Goal: Information Seeking & Learning: Learn about a topic

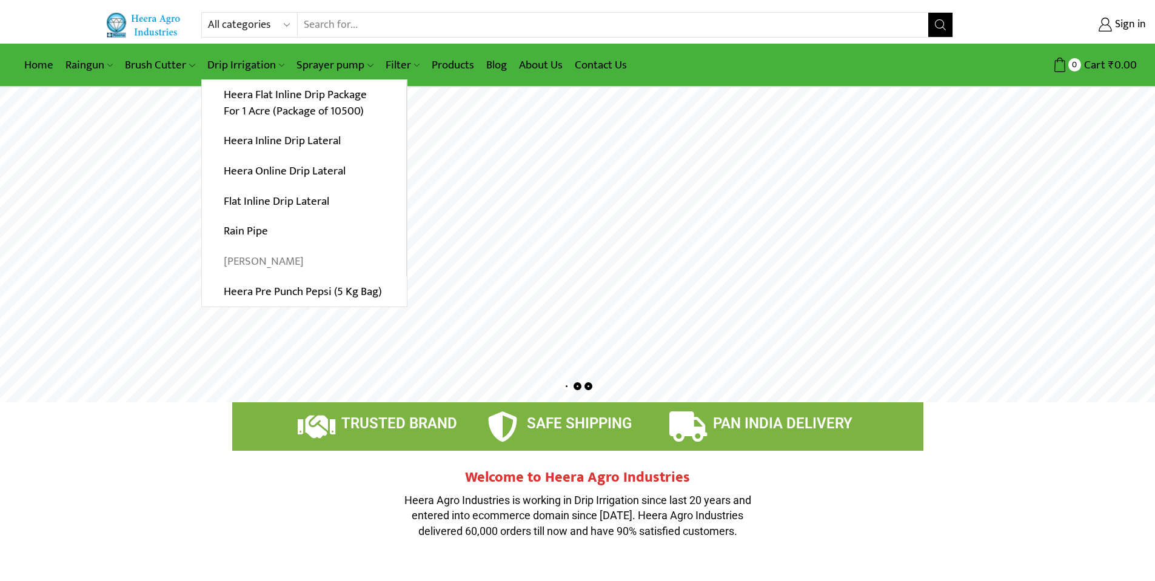
click at [257, 258] on link "[PERSON_NAME]" at bounding box center [304, 262] width 204 height 30
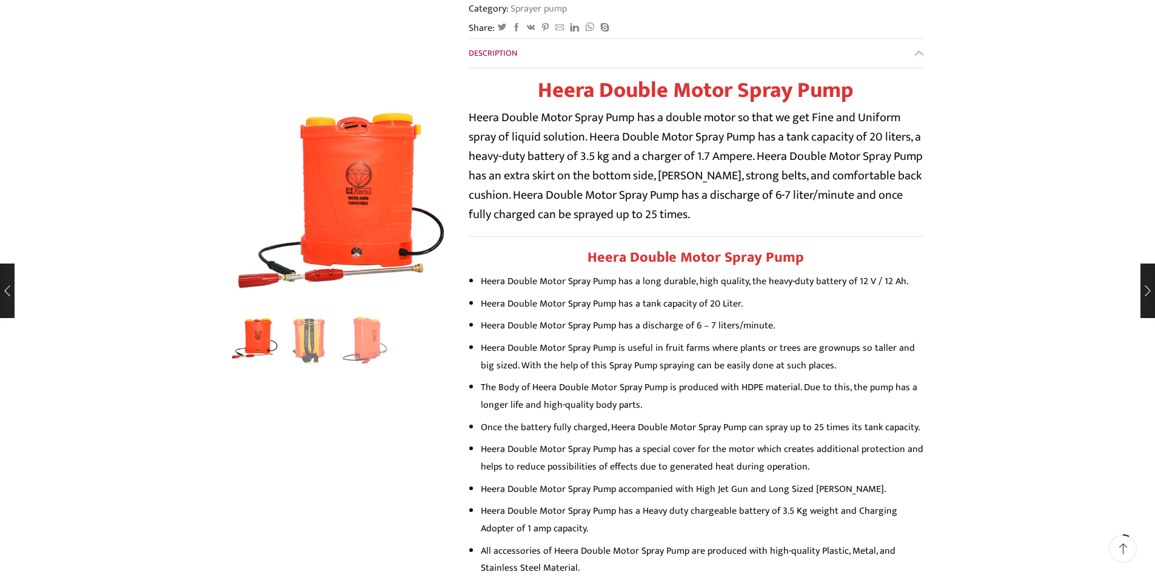
scroll to position [303, 0]
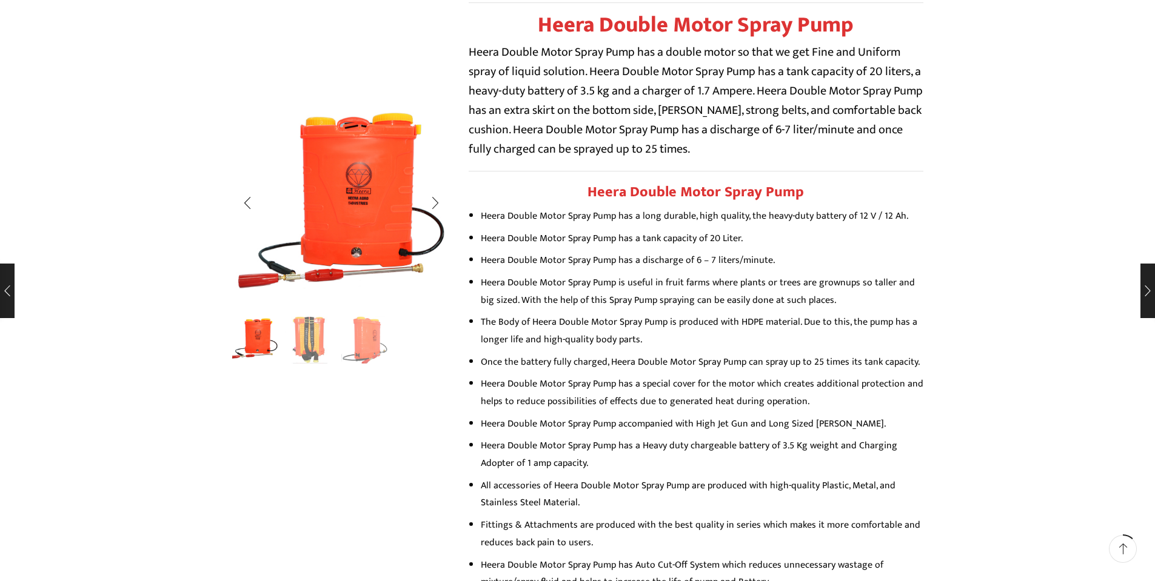
click at [312, 319] on img "2 / 3" at bounding box center [310, 338] width 50 height 50
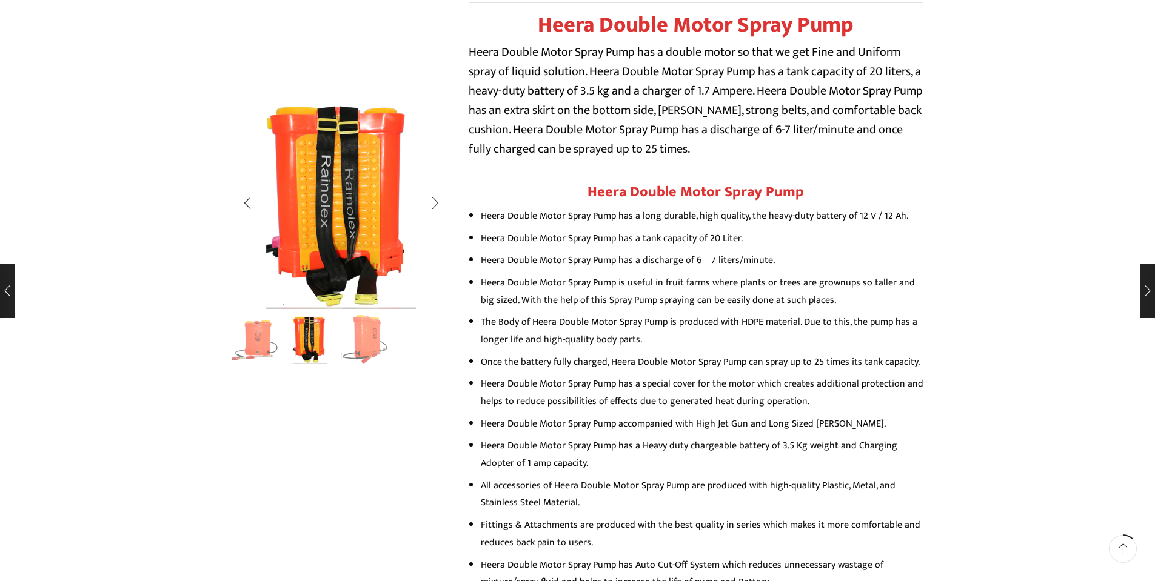
click at [373, 333] on img "3 / 3" at bounding box center [366, 338] width 50 height 50
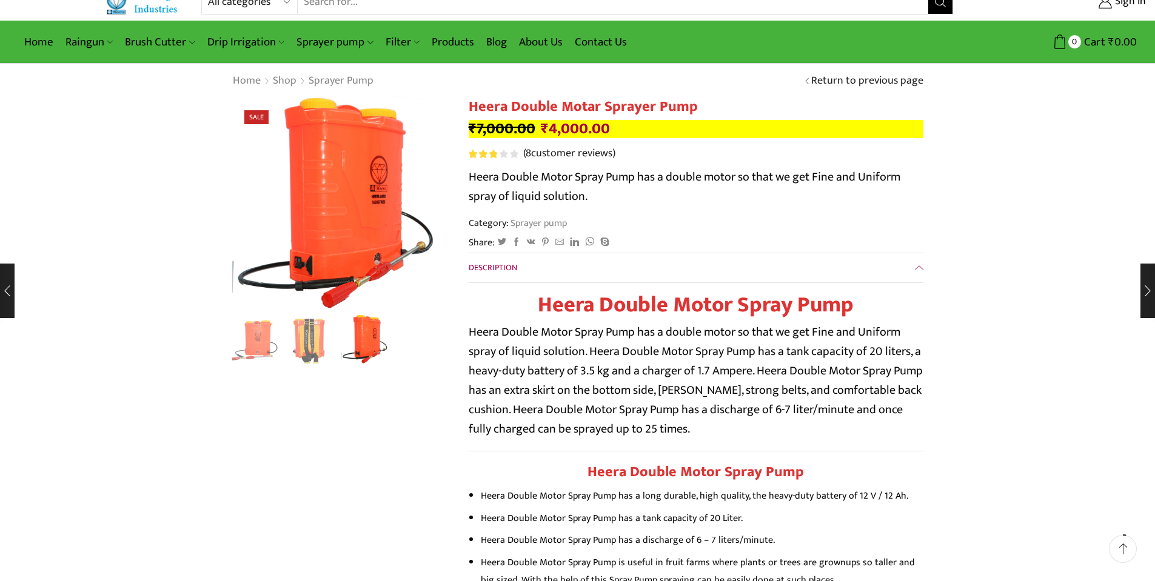
scroll to position [0, 0]
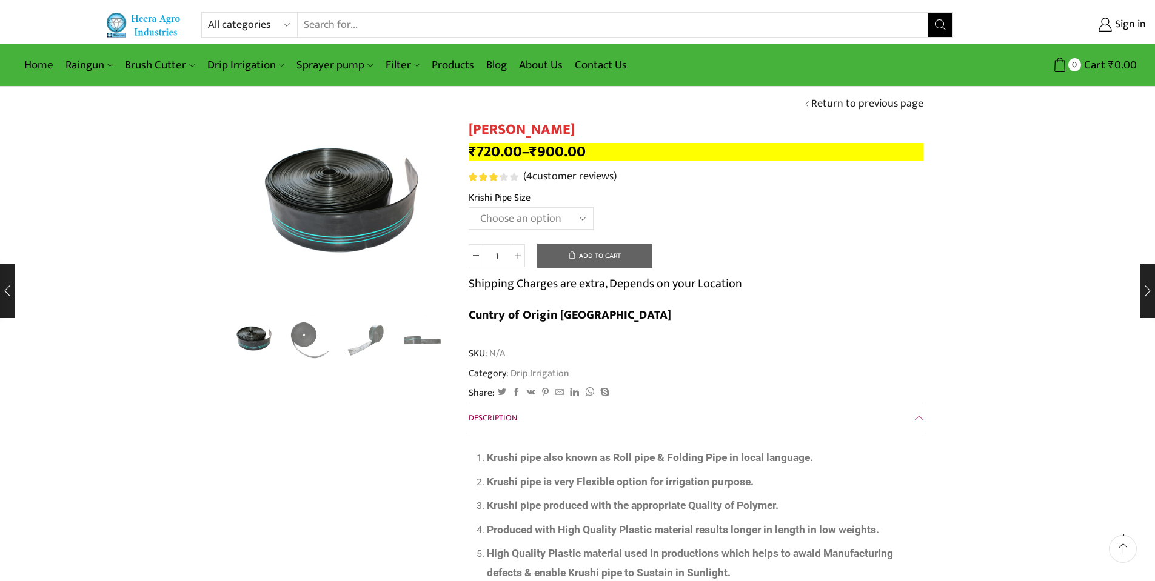
scroll to position [61, 0]
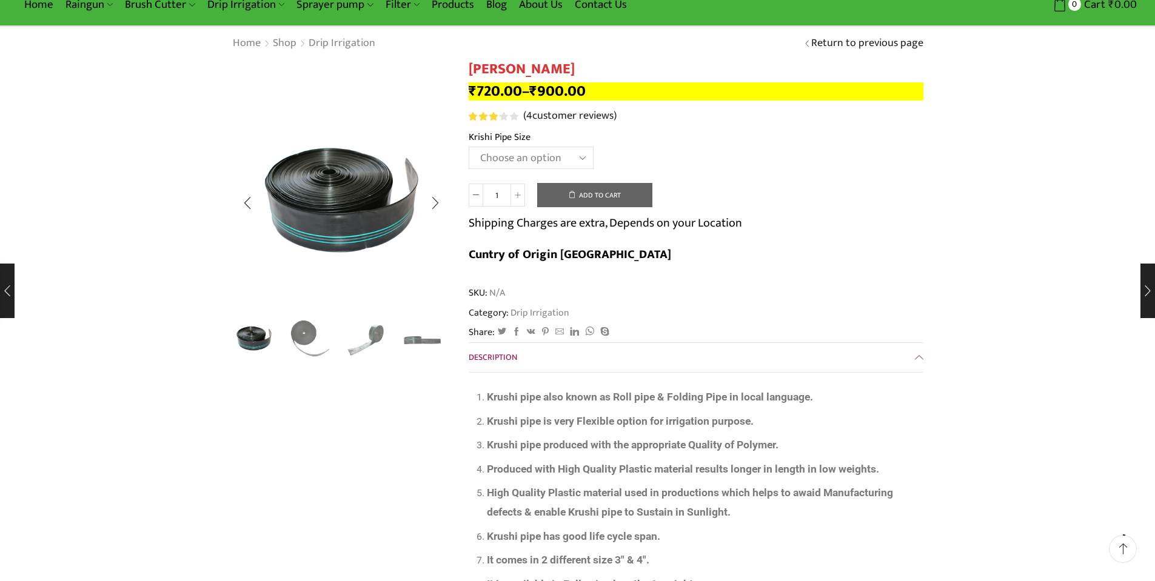
click at [300, 349] on img "2 / 4" at bounding box center [310, 338] width 50 height 50
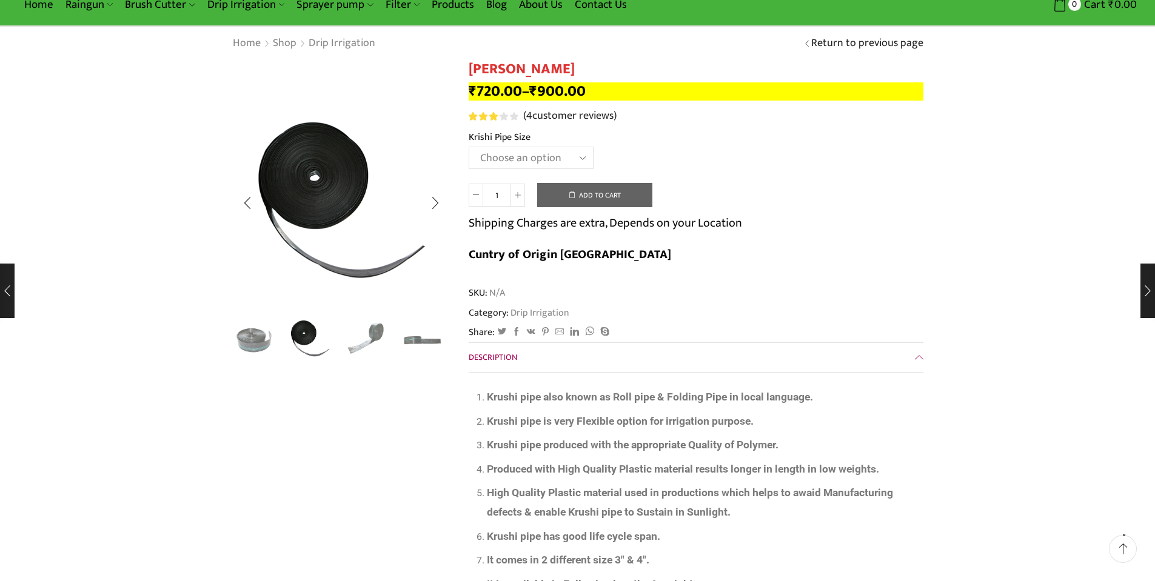
click at [341, 348] on img "3 / 4" at bounding box center [366, 338] width 50 height 50
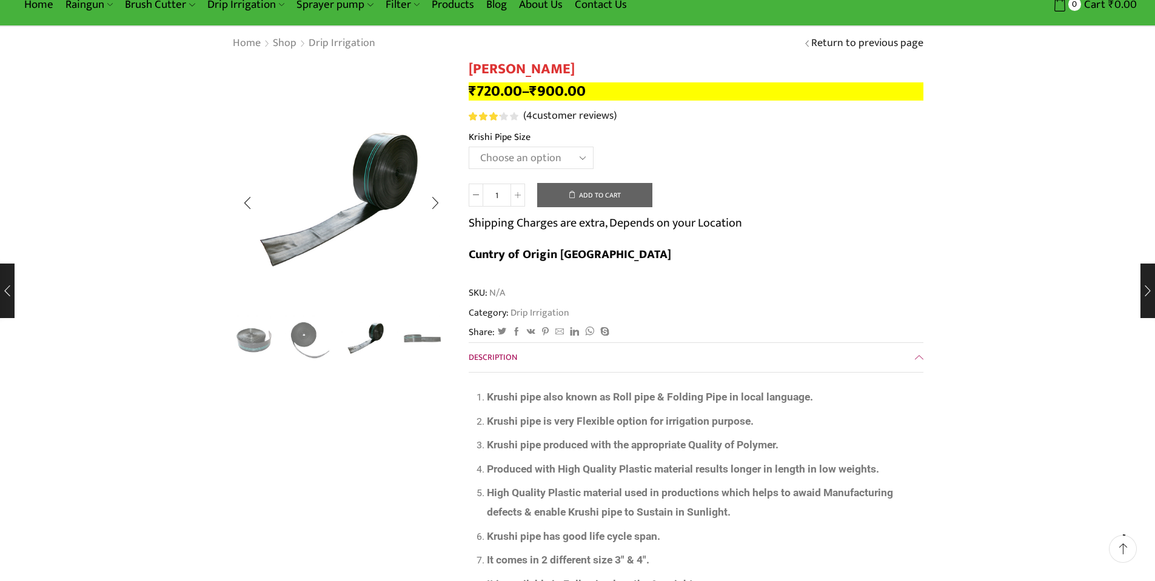
click at [418, 336] on img "4 / 4" at bounding box center [422, 338] width 50 height 50
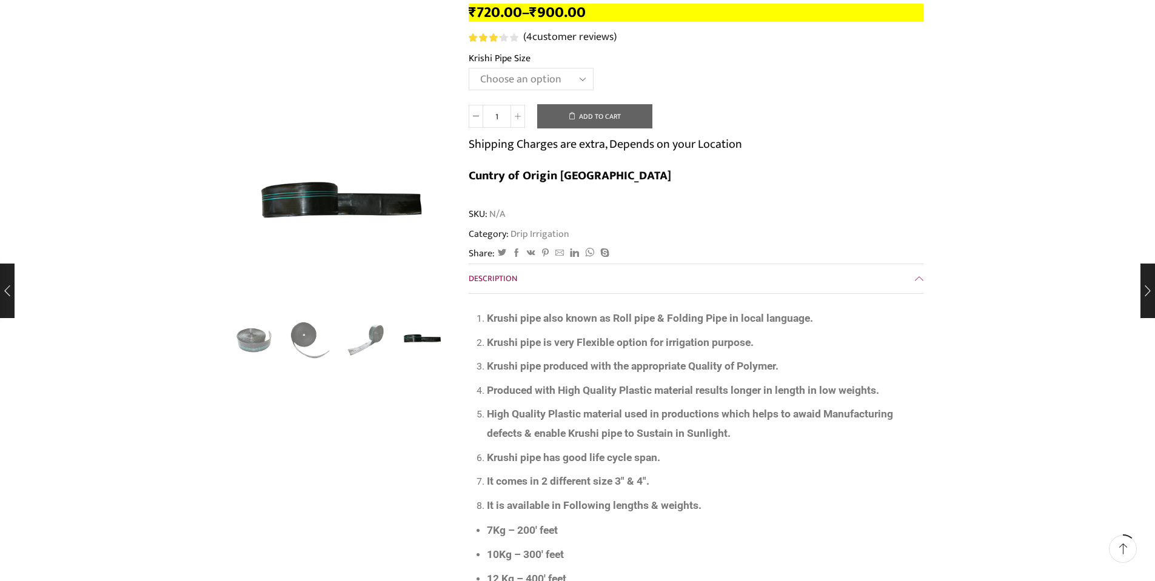
scroll to position [0, 0]
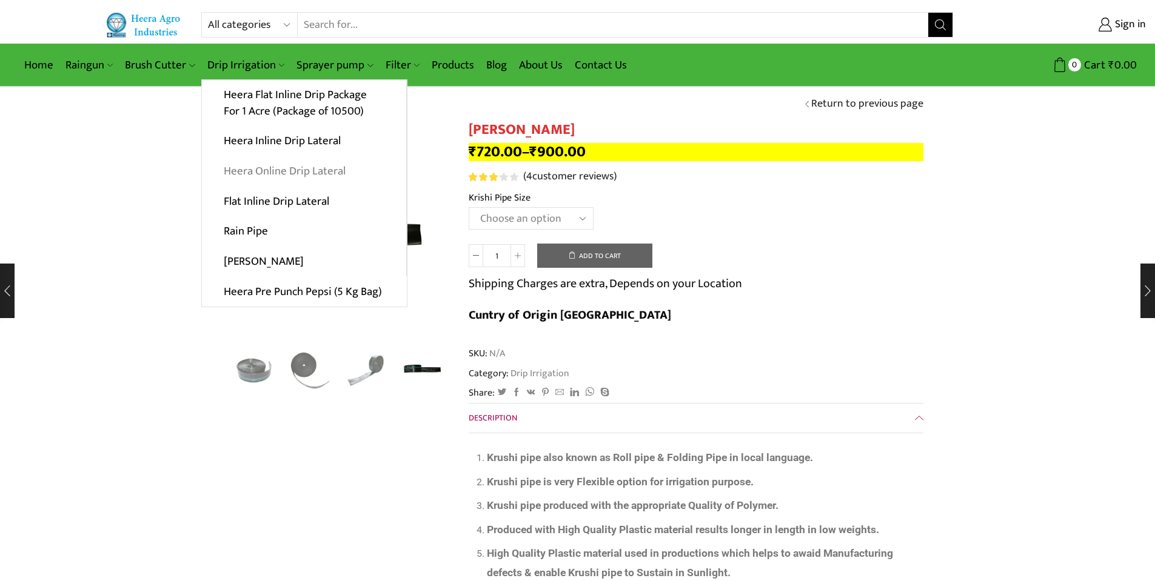
click at [287, 173] on link "Heera Online Drip Lateral" at bounding box center [304, 171] width 204 height 30
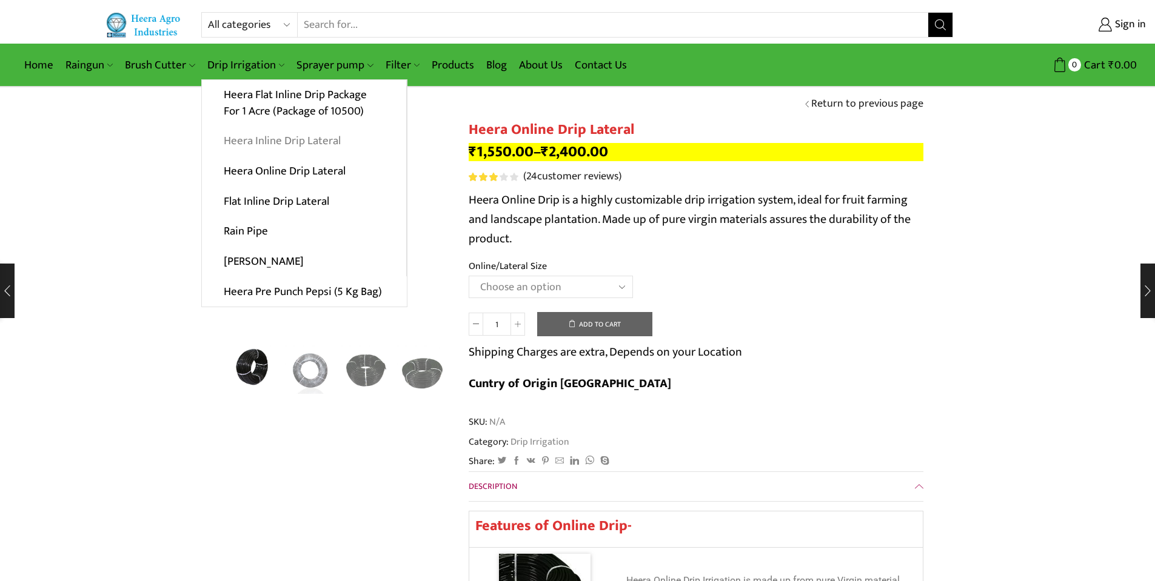
click at [278, 138] on link "Heera Inline Drip Lateral" at bounding box center [304, 141] width 204 height 30
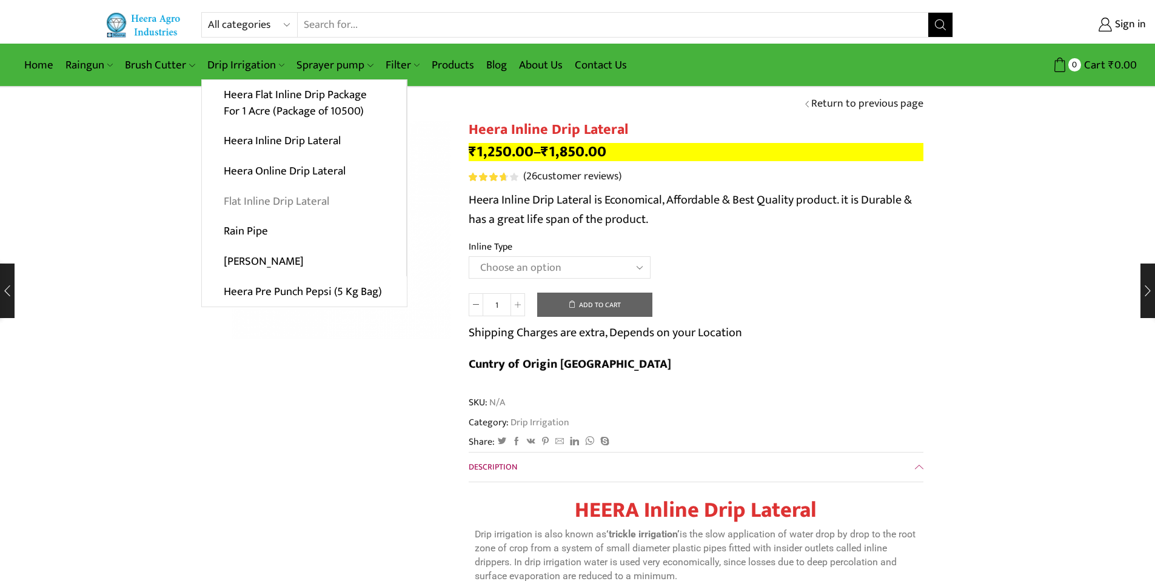
click at [275, 202] on link "Flat Inline Drip Lateral" at bounding box center [304, 201] width 204 height 30
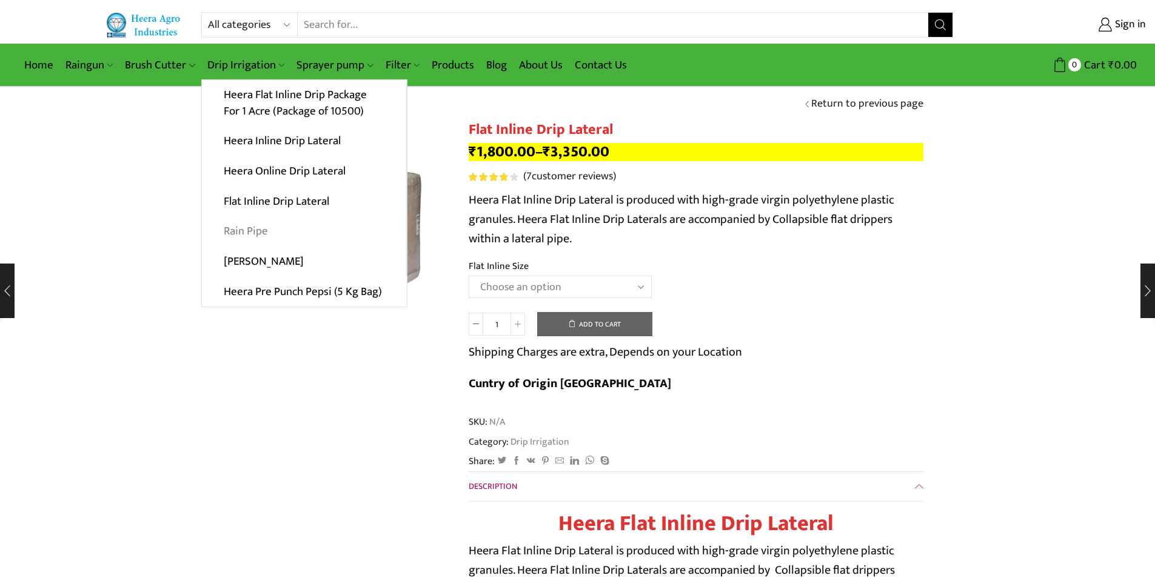
click at [252, 231] on link "Rain Pipe" at bounding box center [304, 231] width 204 height 30
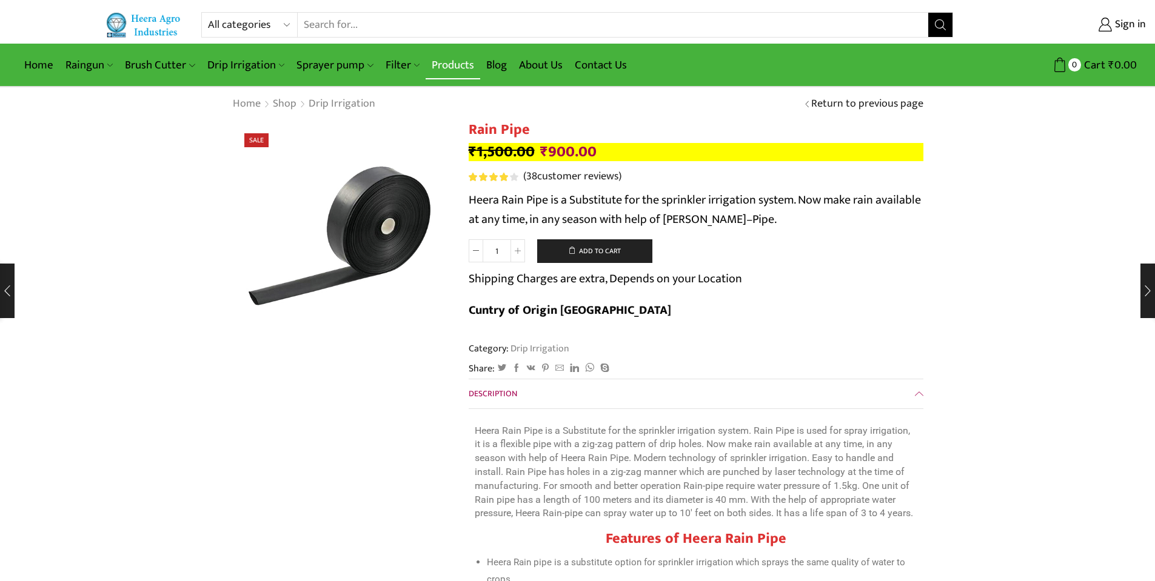
click at [446, 67] on link "Products" at bounding box center [453, 65] width 55 height 28
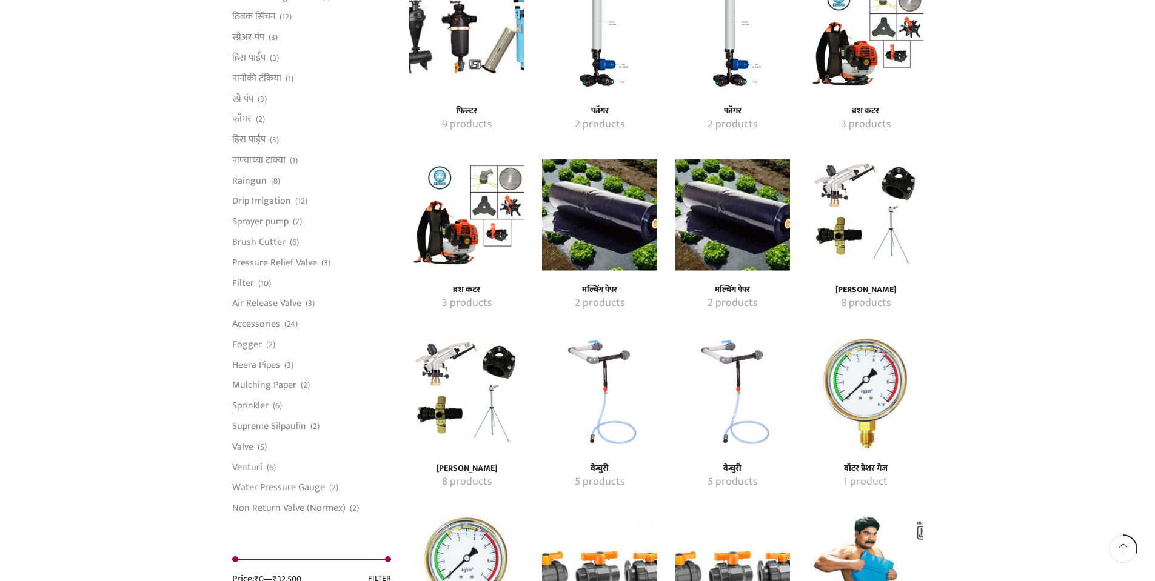
scroll to position [909, 0]
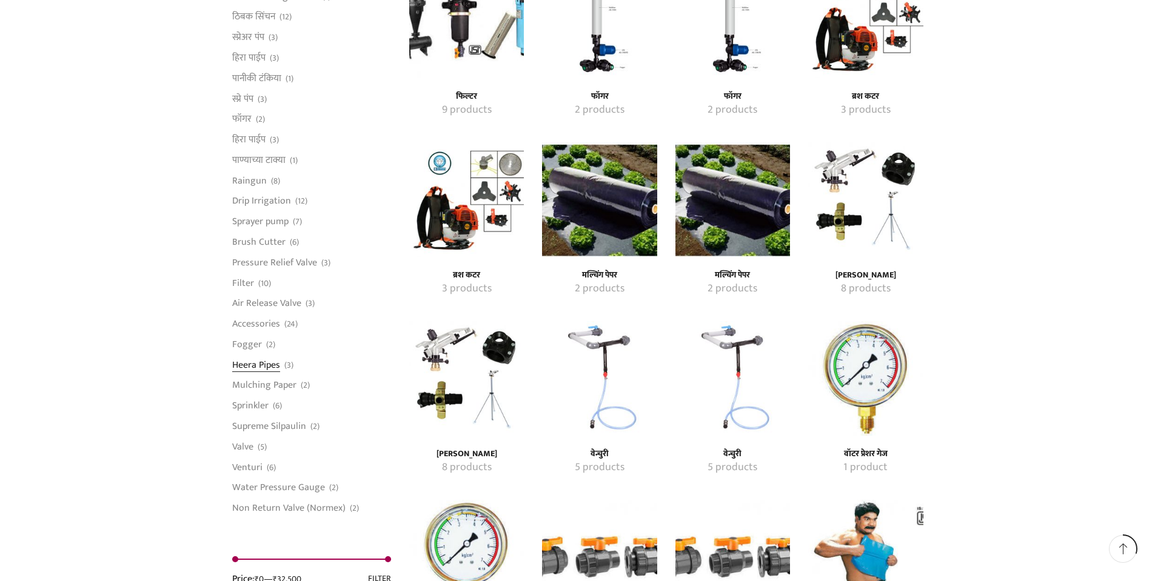
click at [268, 363] on link "Heera Pipes" at bounding box center [256, 365] width 48 height 21
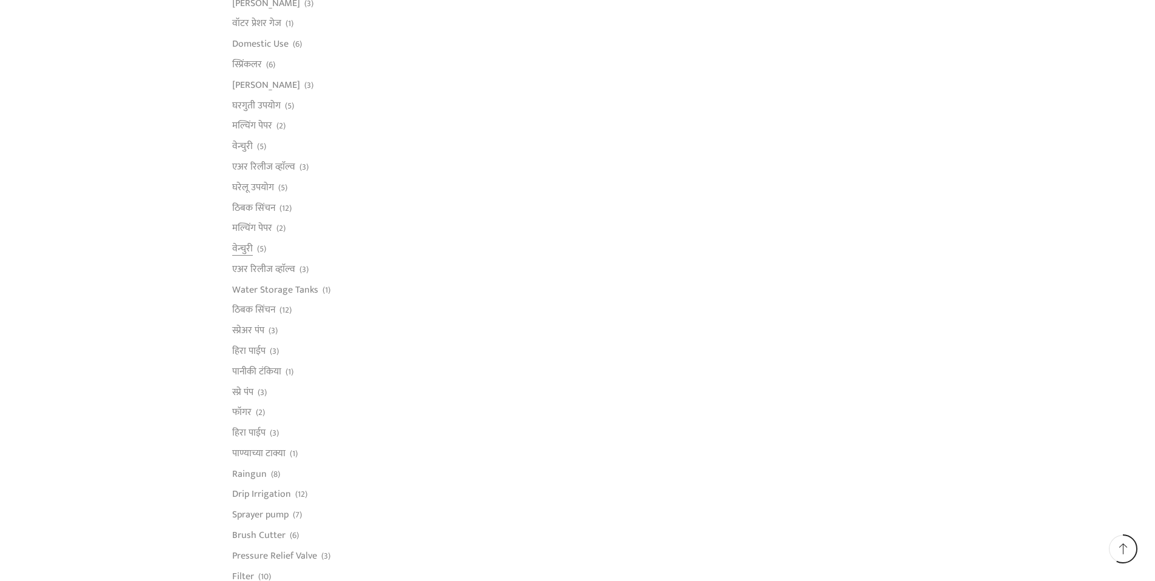
scroll to position [485, 0]
click at [247, 330] on link "हिरा पाईप" at bounding box center [248, 329] width 33 height 21
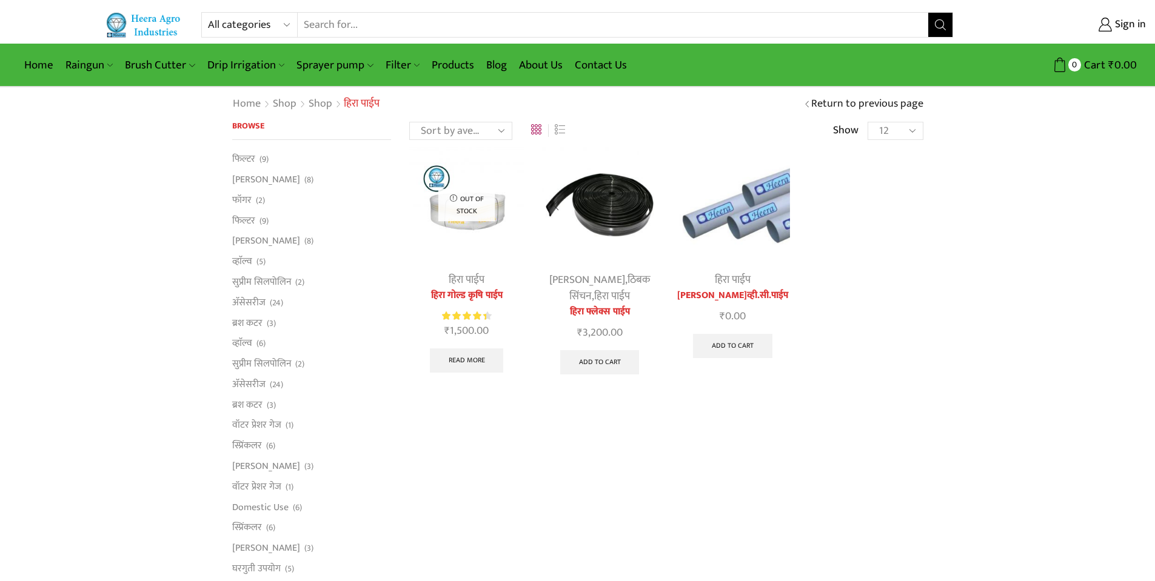
click at [593, 278] on link "ठिबक सिंचन" at bounding box center [609, 288] width 81 height 35
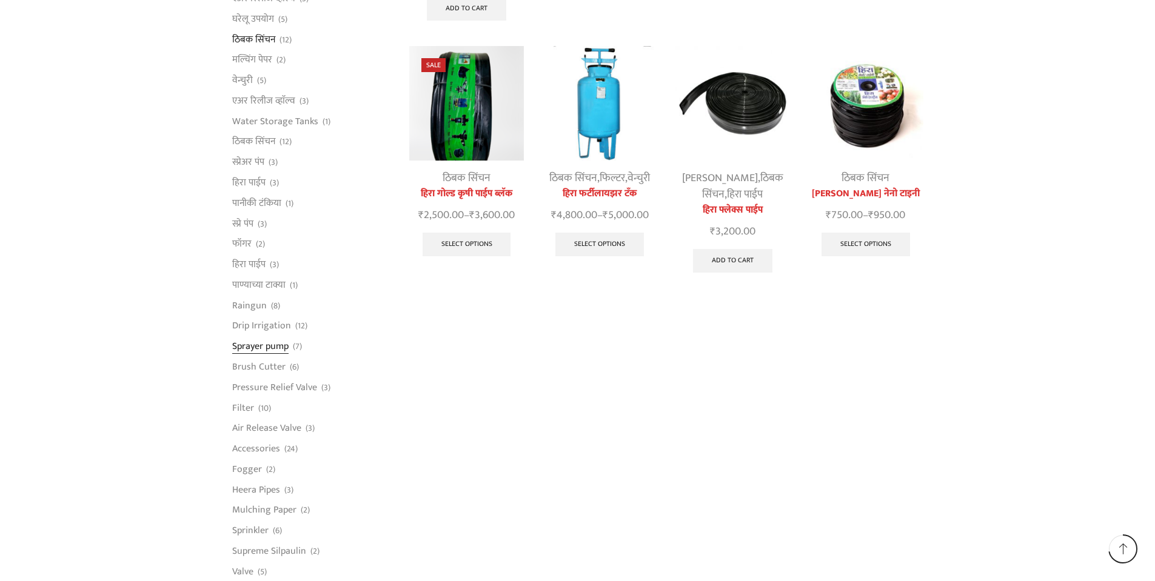
scroll to position [603, 0]
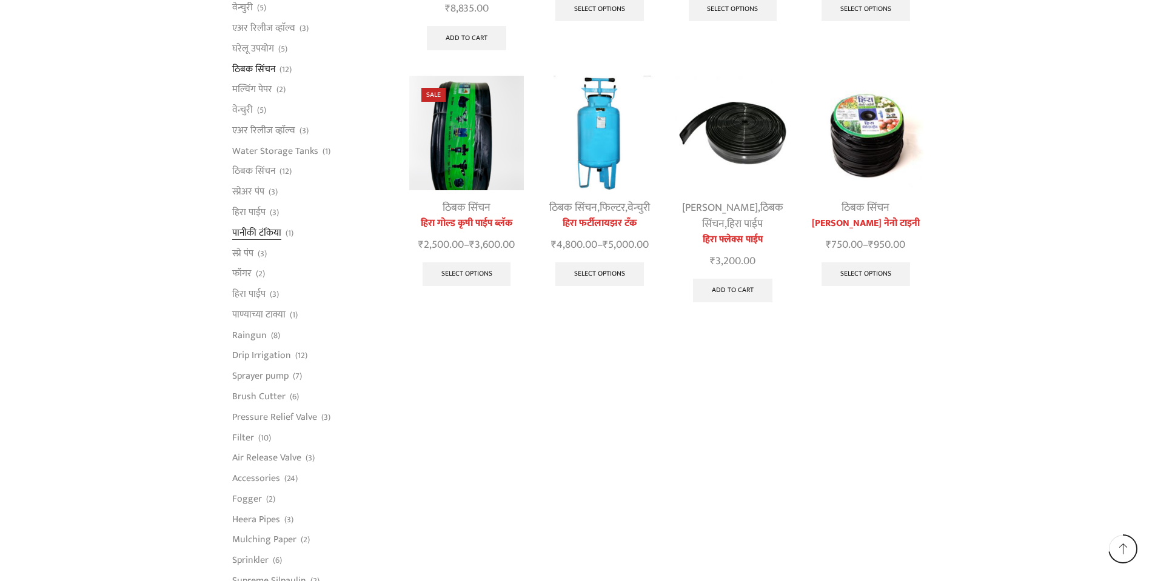
click at [263, 236] on link "पानीकी टंकिया" at bounding box center [256, 232] width 49 height 21
